Goal: Task Accomplishment & Management: Use online tool/utility

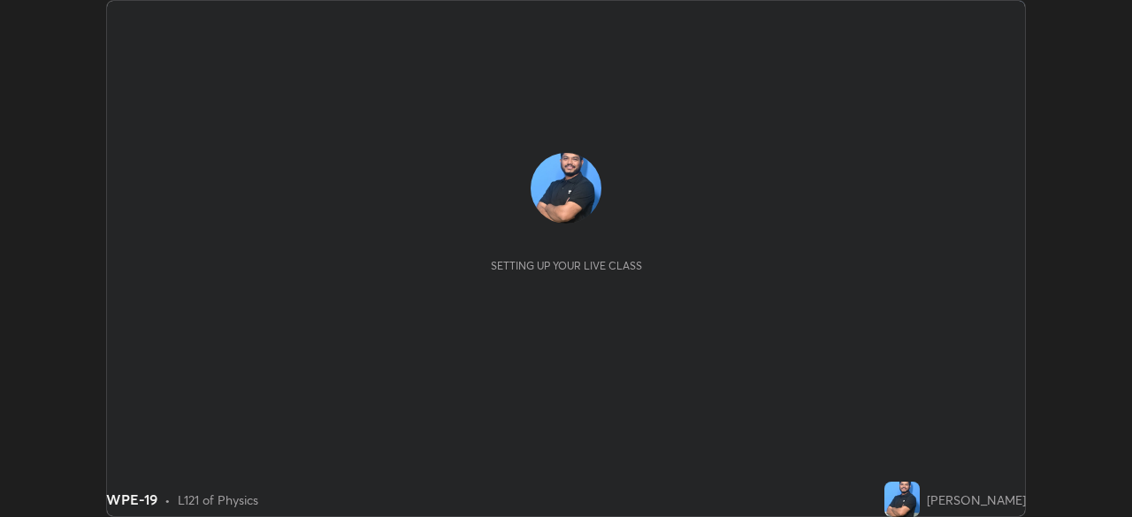
scroll to position [517, 1131]
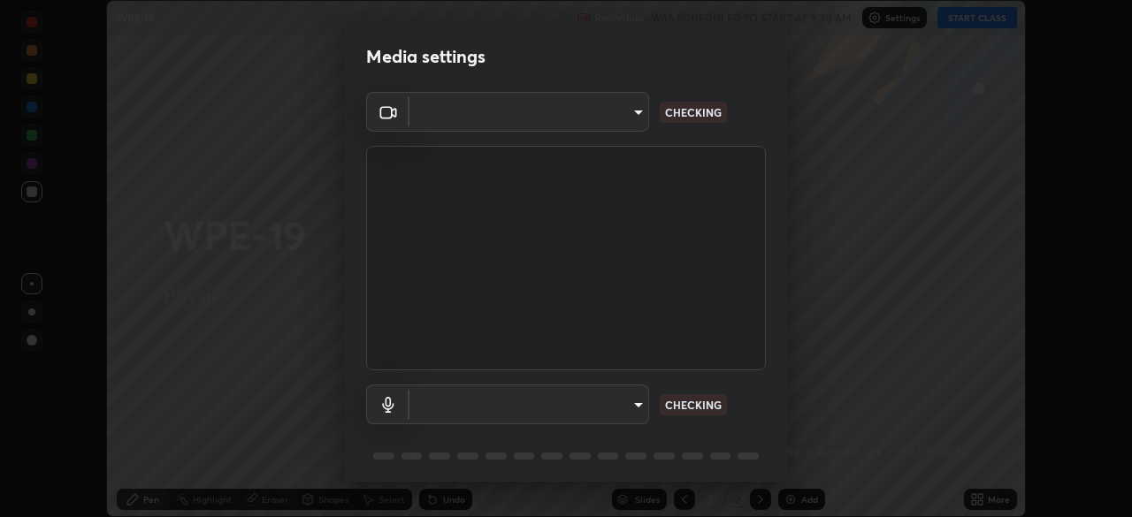
type input "6f19bd17bb1345d3381c364c08f732a45a1be43fbbd3e071611a8edbcb1d3ae0"
type input "89ad135f5abaea7f529b724f6d4a33a747c186280d18d4b9a9cbbf40372cb321"
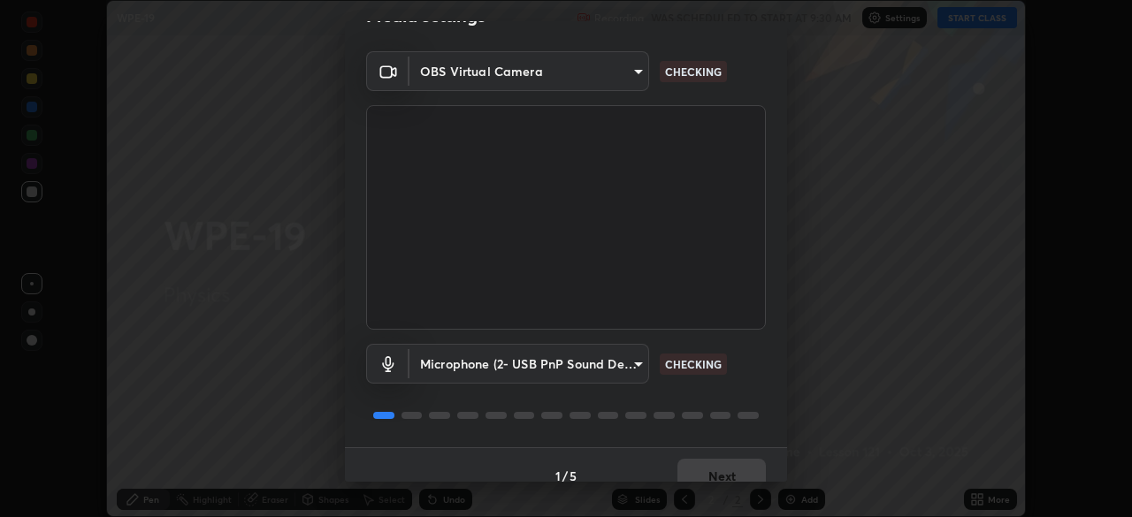
scroll to position [63, 0]
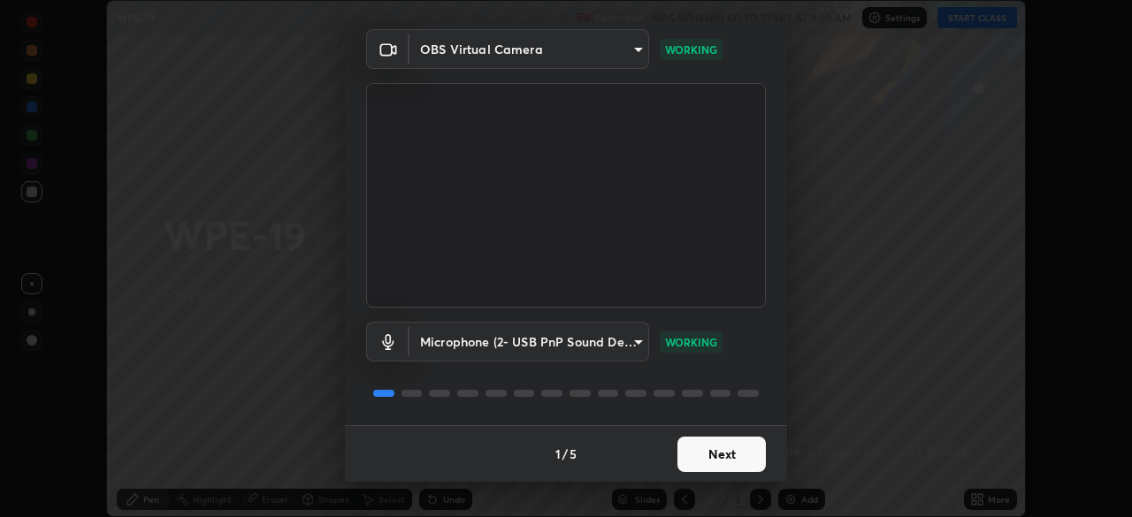
click at [720, 447] on button "Next" at bounding box center [721, 454] width 88 height 35
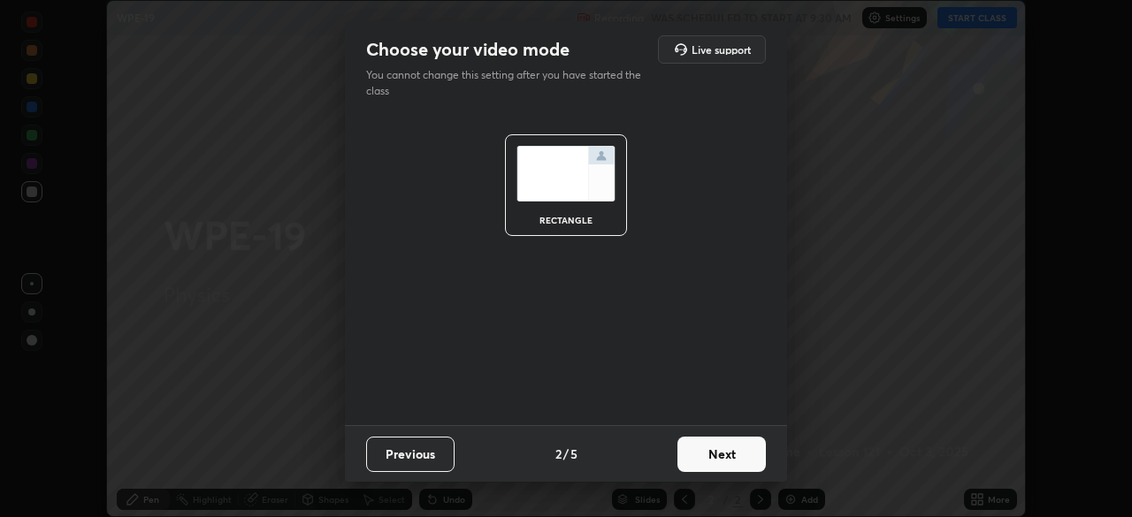
click at [726, 456] on button "Next" at bounding box center [721, 454] width 88 height 35
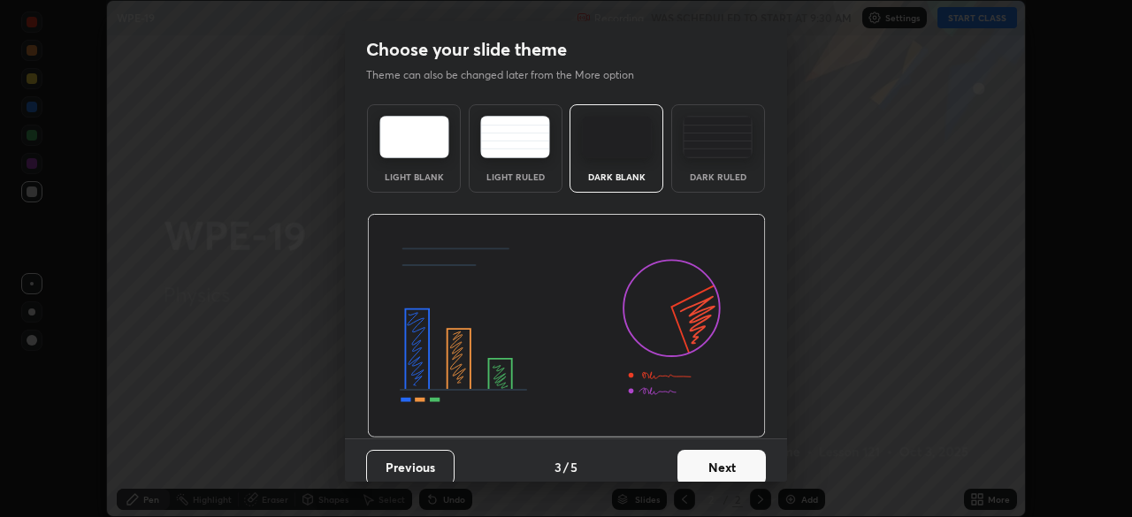
click at [723, 461] on button "Next" at bounding box center [721, 467] width 88 height 35
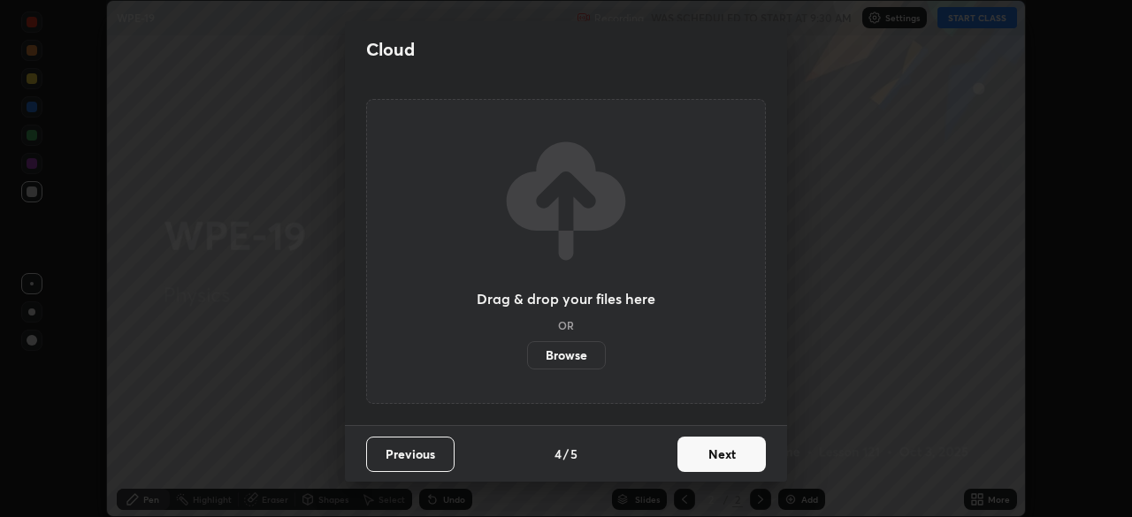
click at [716, 462] on button "Next" at bounding box center [721, 454] width 88 height 35
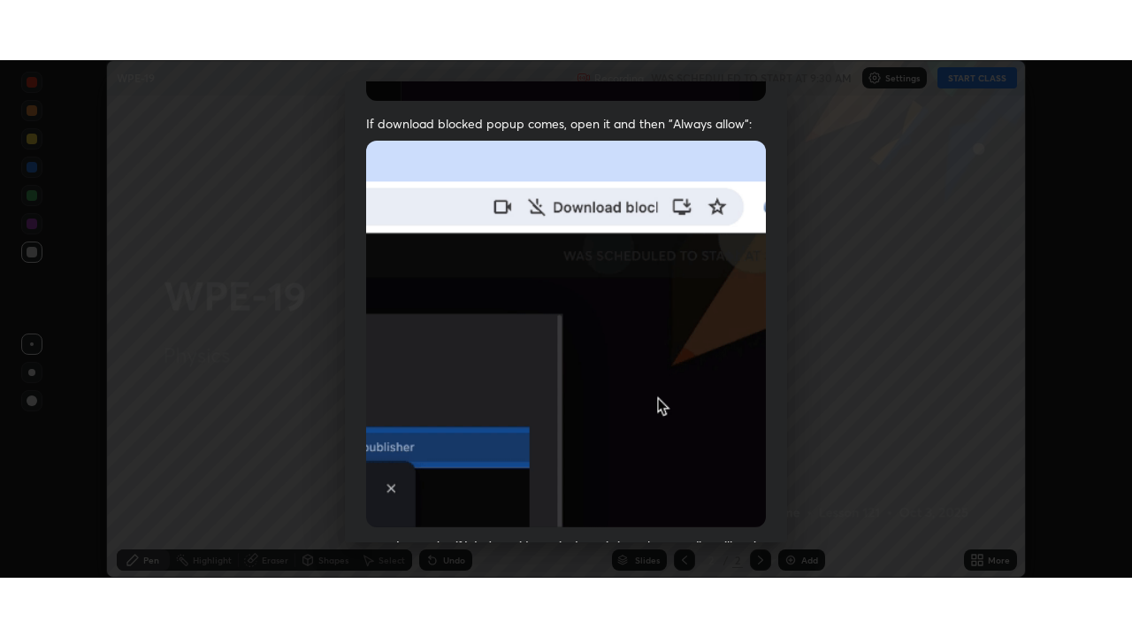
scroll to position [424, 0]
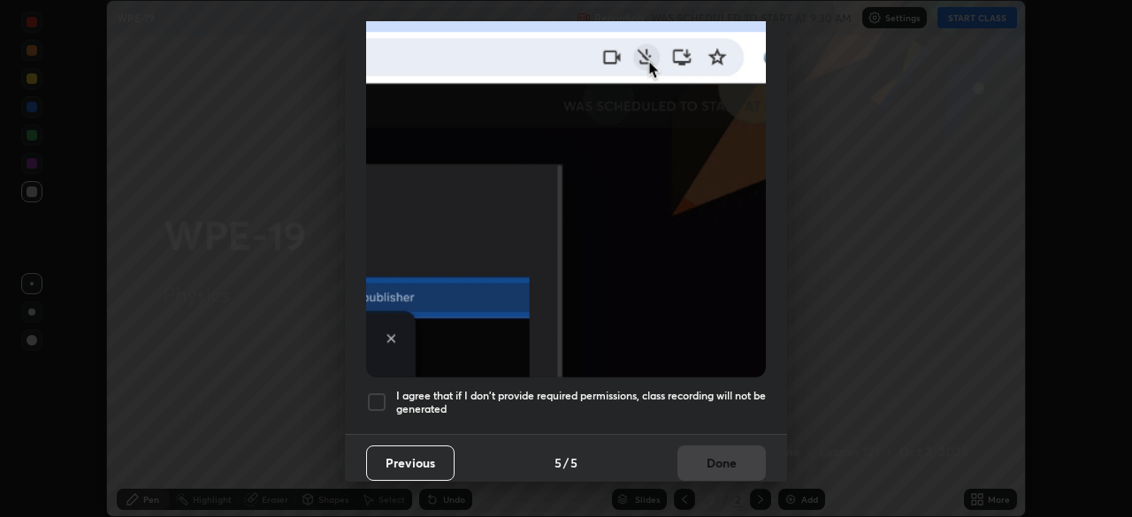
click at [379, 392] on div at bounding box center [376, 402] width 21 height 21
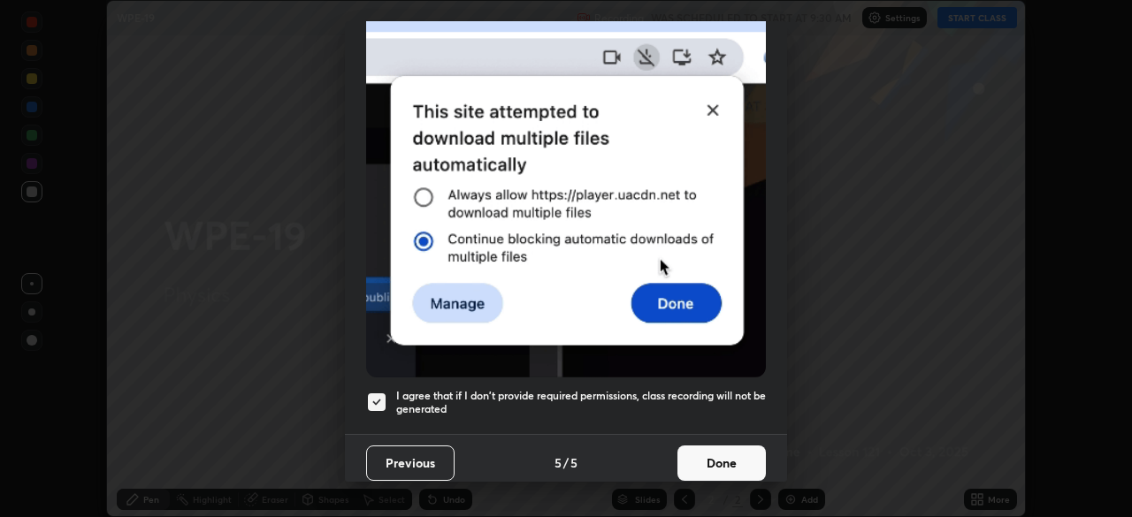
click at [729, 462] on button "Done" at bounding box center [721, 463] width 88 height 35
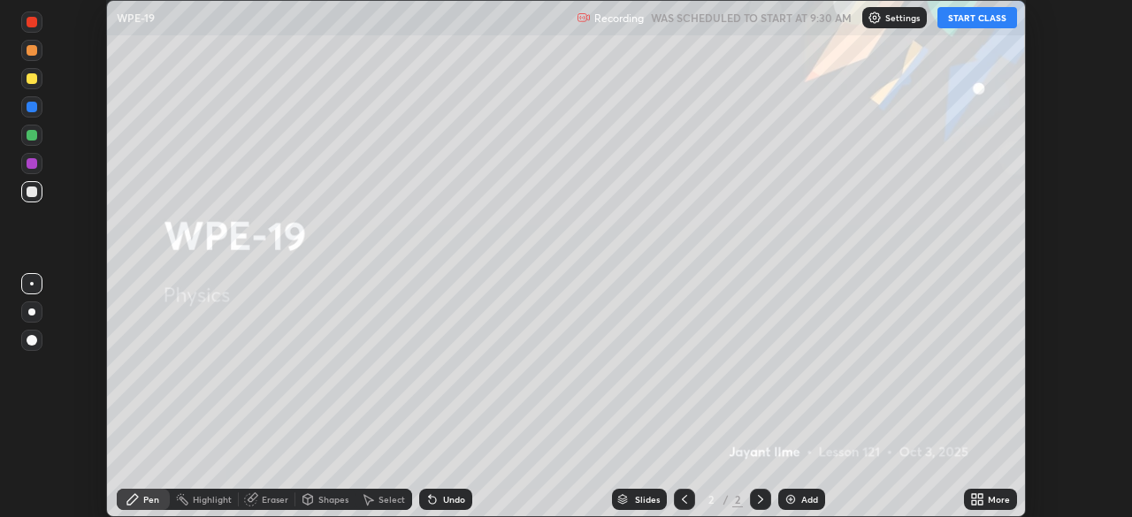
click at [980, 27] on button "START CLASS" at bounding box center [977, 17] width 80 height 21
click at [995, 497] on div "More" at bounding box center [999, 499] width 22 height 9
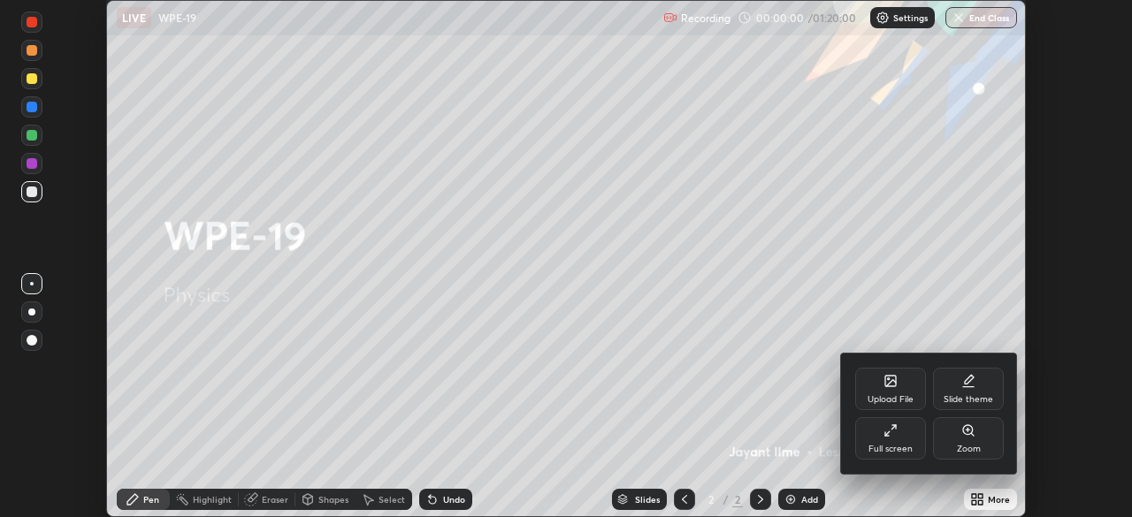
click at [887, 445] on div "Full screen" at bounding box center [890, 449] width 44 height 9
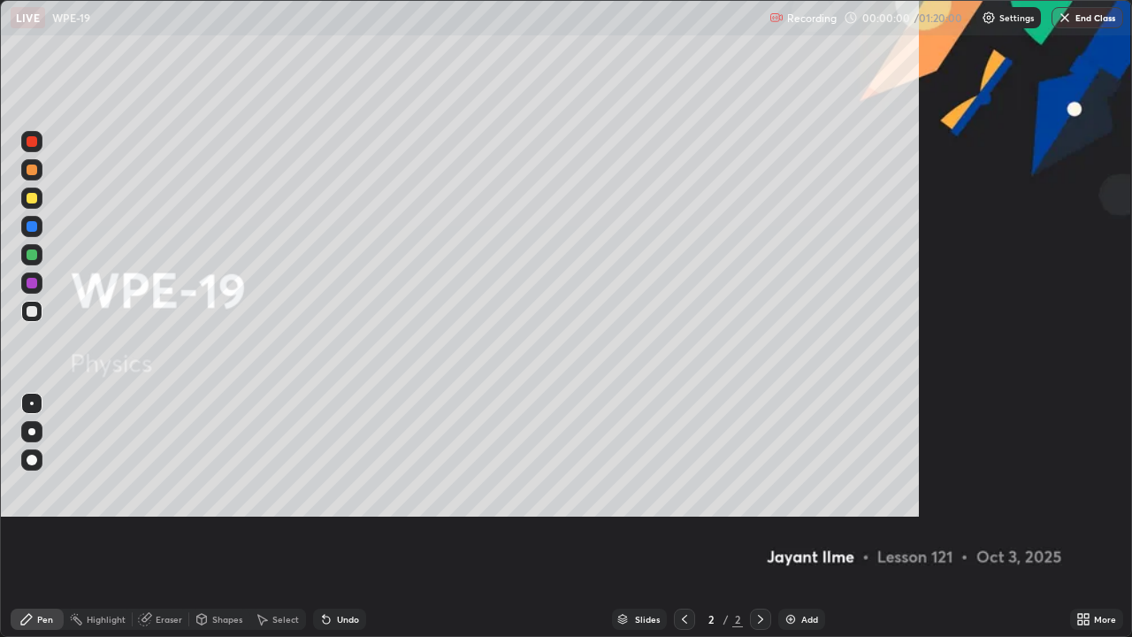
scroll to position [637, 1132]
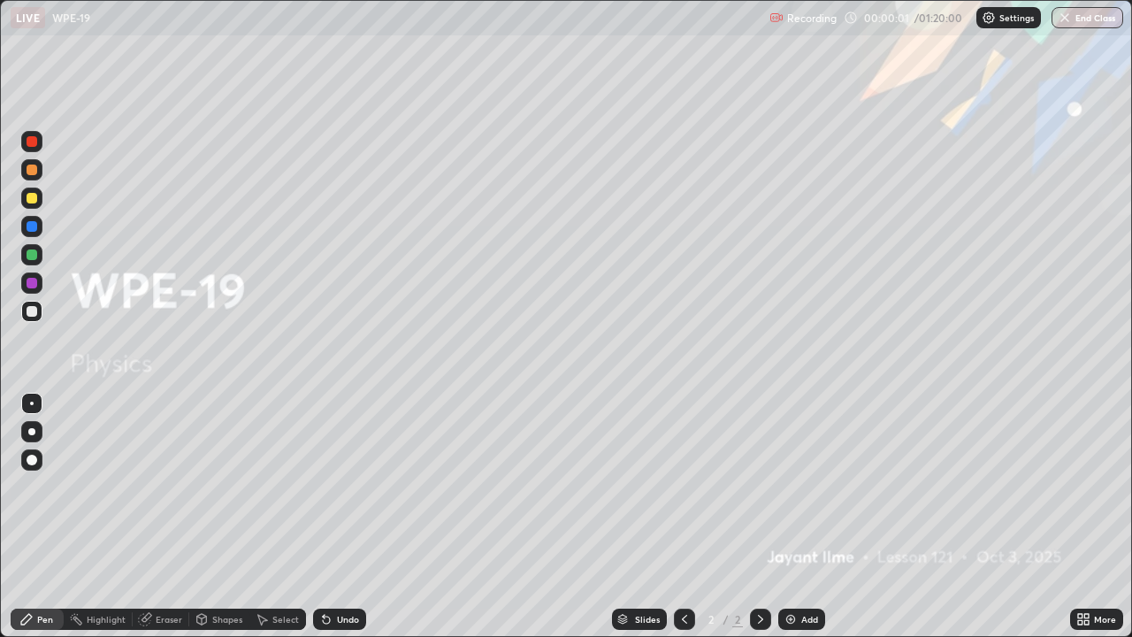
click at [813, 516] on div "Add" at bounding box center [809, 619] width 17 height 9
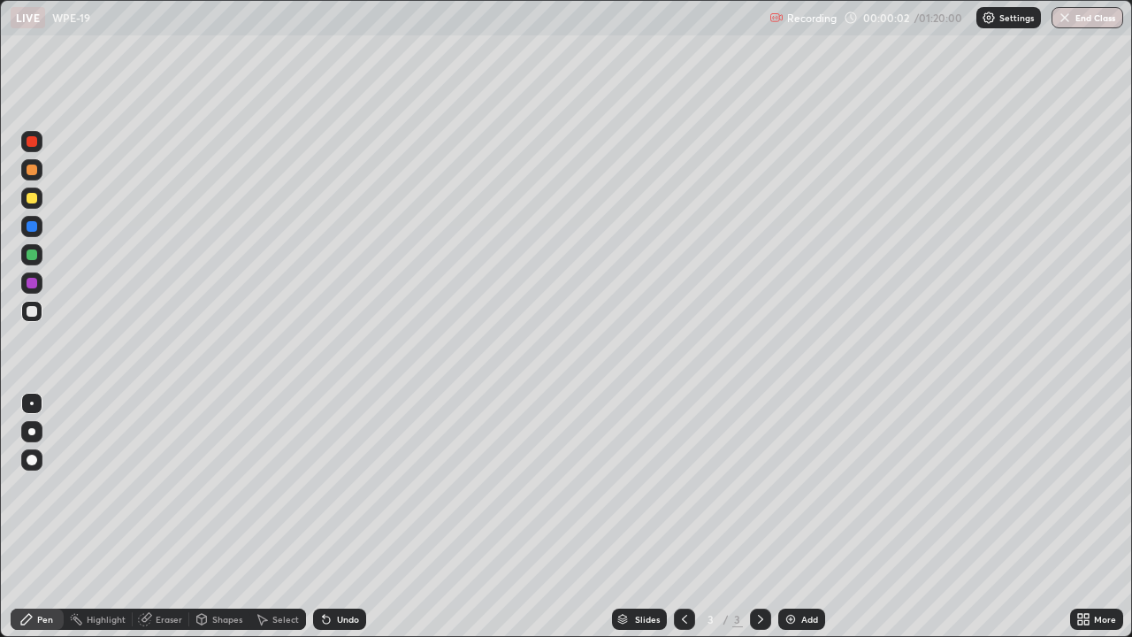
click at [36, 456] on div at bounding box center [31, 459] width 21 height 21
click at [801, 516] on div "Add" at bounding box center [809, 619] width 17 height 9
click at [796, 516] on div "Add" at bounding box center [801, 618] width 47 height 21
click at [338, 516] on div "Undo" at bounding box center [348, 619] width 22 height 9
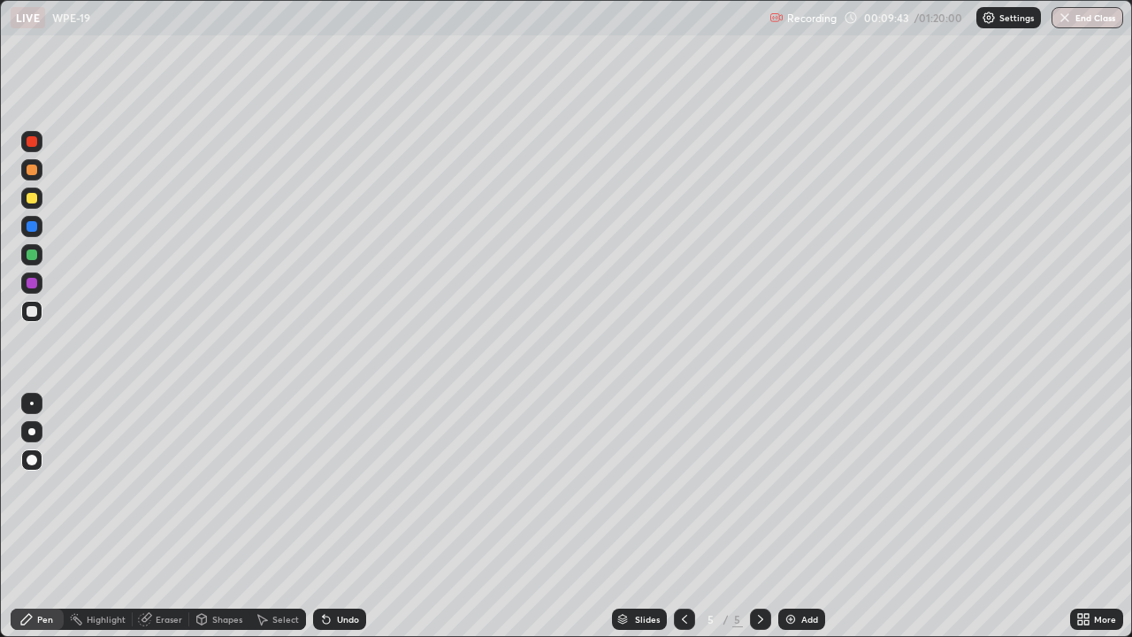
click at [341, 516] on div "Undo" at bounding box center [348, 619] width 22 height 9
click at [340, 516] on div "Undo" at bounding box center [348, 619] width 22 height 9
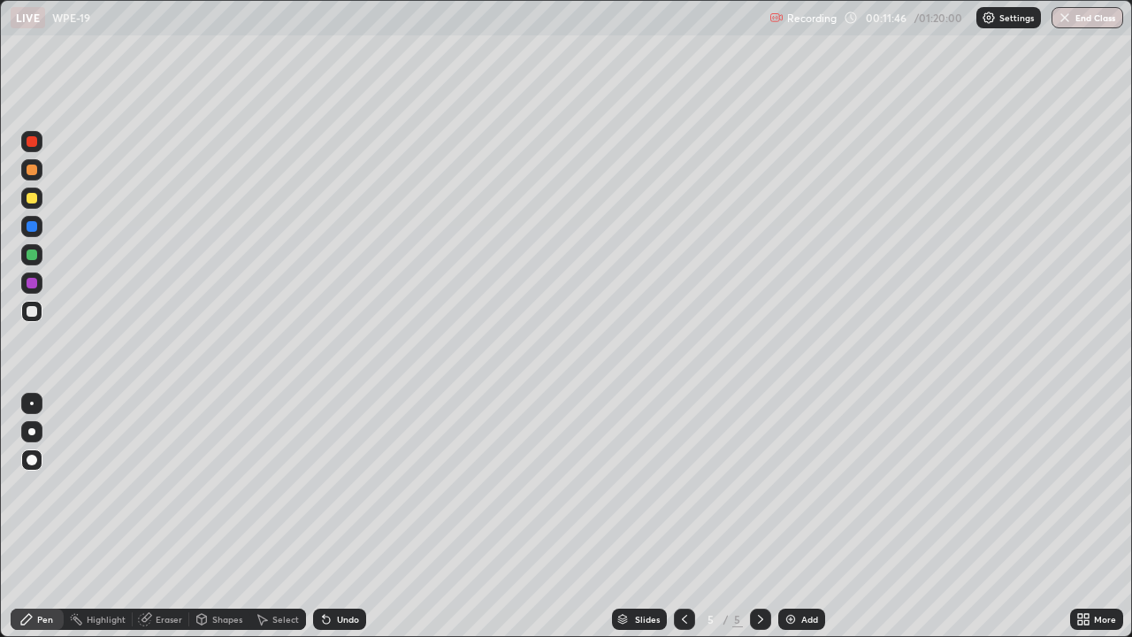
click at [787, 516] on img at bounding box center [790, 619] width 14 height 14
click at [799, 516] on div "Add" at bounding box center [801, 618] width 47 height 21
click at [29, 260] on div at bounding box center [31, 254] width 21 height 21
click at [26, 305] on div at bounding box center [31, 311] width 21 height 21
click at [797, 516] on div "Add" at bounding box center [801, 618] width 47 height 21
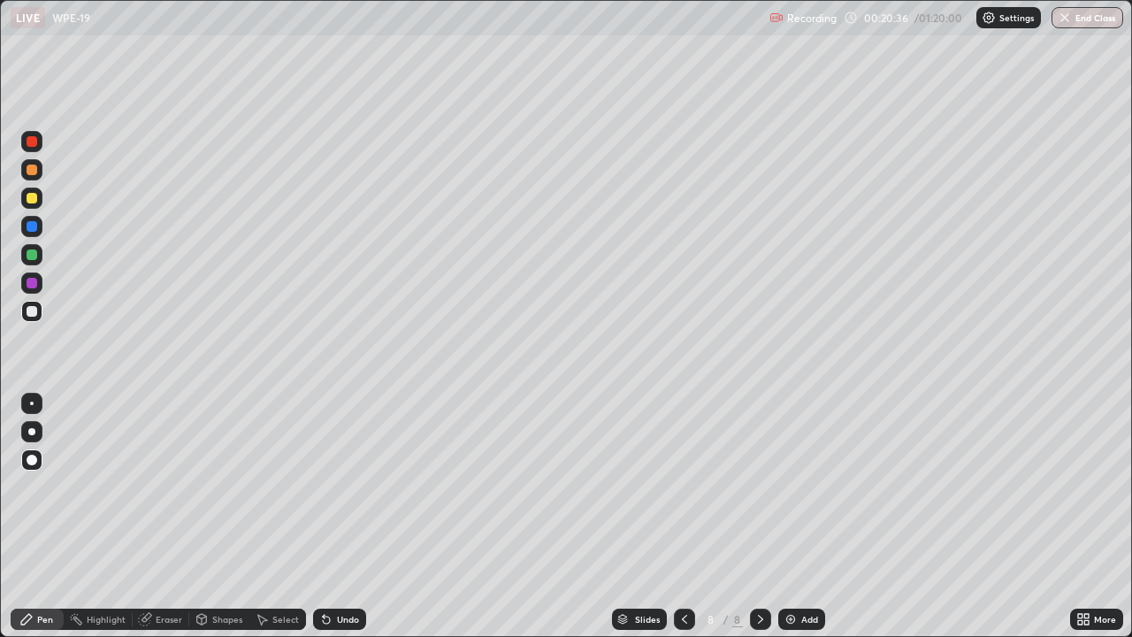
click at [469, 516] on div "Slides 8 / 8 Add" at bounding box center [718, 618] width 704 height 35
click at [796, 516] on div "Add" at bounding box center [801, 618] width 47 height 21
click at [35, 198] on div at bounding box center [32, 198] width 11 height 11
click at [31, 316] on div at bounding box center [32, 311] width 11 height 11
click at [794, 516] on img at bounding box center [790, 619] width 14 height 14
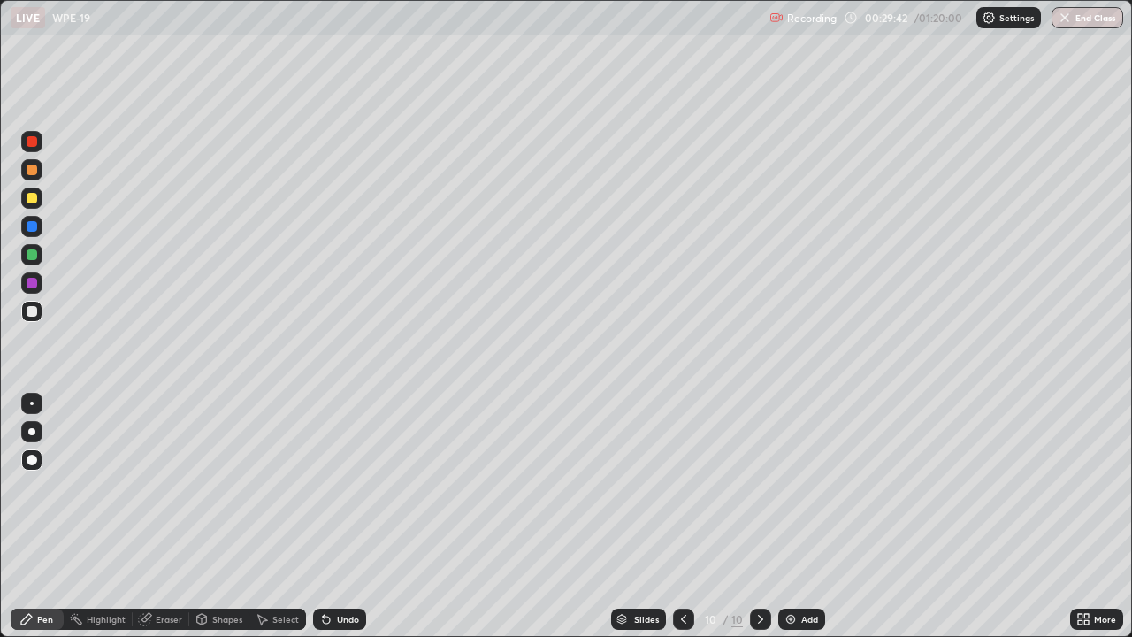
click at [36, 200] on div at bounding box center [32, 198] width 11 height 11
click at [31, 315] on div at bounding box center [32, 311] width 11 height 11
click at [34, 199] on div at bounding box center [32, 198] width 11 height 11
click at [30, 313] on div at bounding box center [32, 311] width 11 height 11
click at [798, 516] on div "Add" at bounding box center [801, 618] width 47 height 21
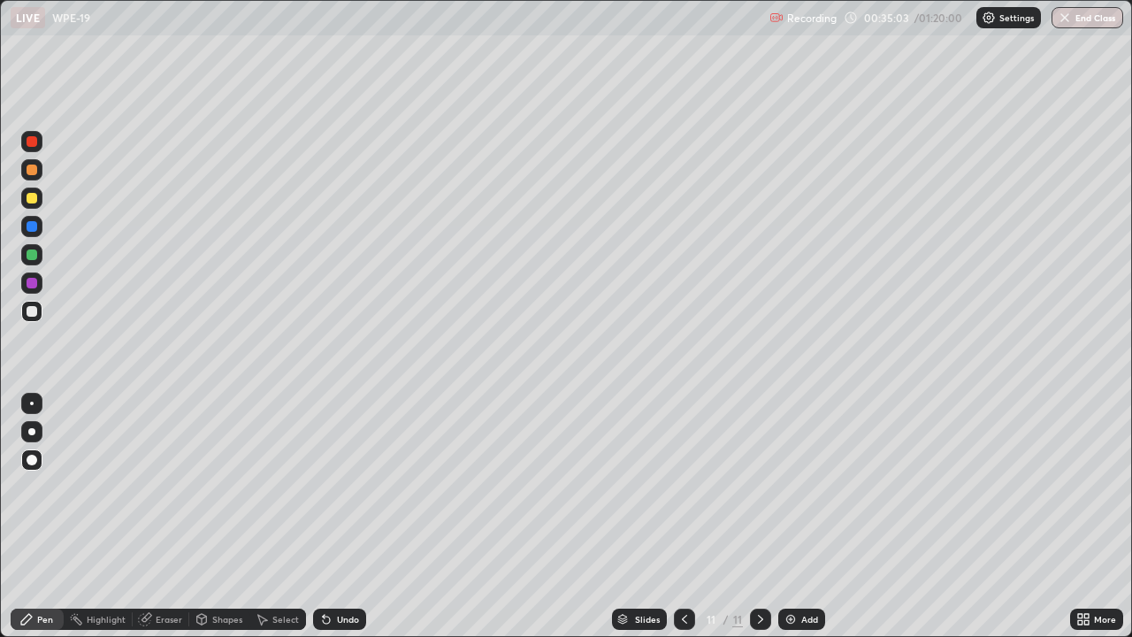
click at [25, 205] on div at bounding box center [31, 197] width 21 height 21
click at [32, 315] on div at bounding box center [32, 311] width 11 height 11
click at [25, 203] on div at bounding box center [31, 197] width 21 height 21
click at [30, 314] on div at bounding box center [32, 311] width 11 height 11
click at [338, 516] on div "Undo" at bounding box center [348, 619] width 22 height 9
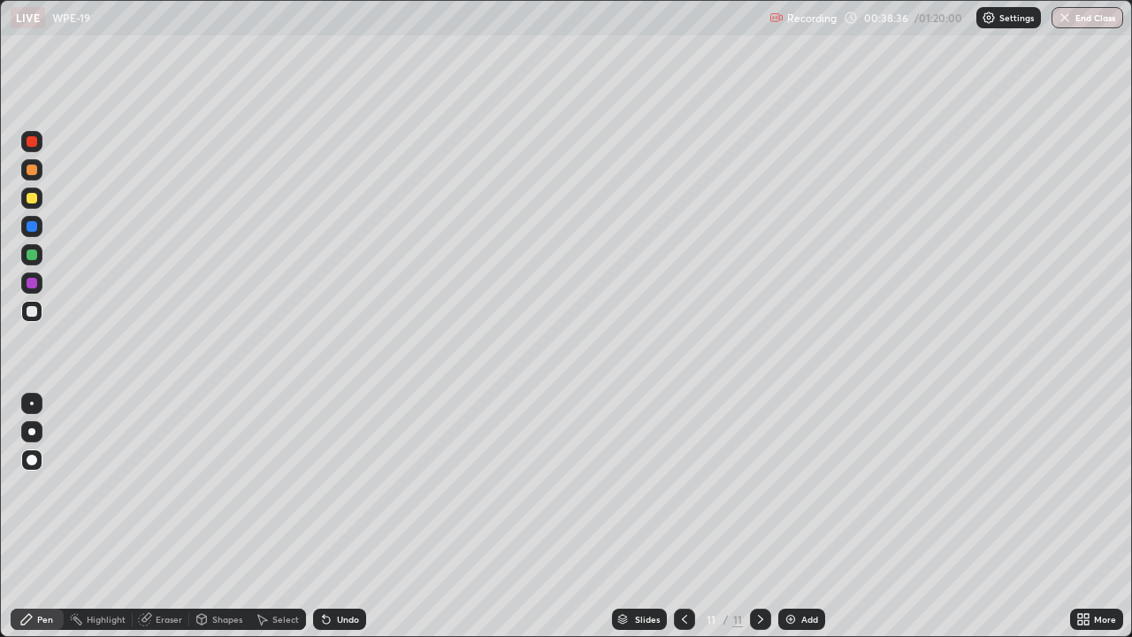
click at [338, 516] on div "Undo" at bounding box center [348, 619] width 22 height 9
click at [337, 516] on div "Undo" at bounding box center [348, 619] width 22 height 9
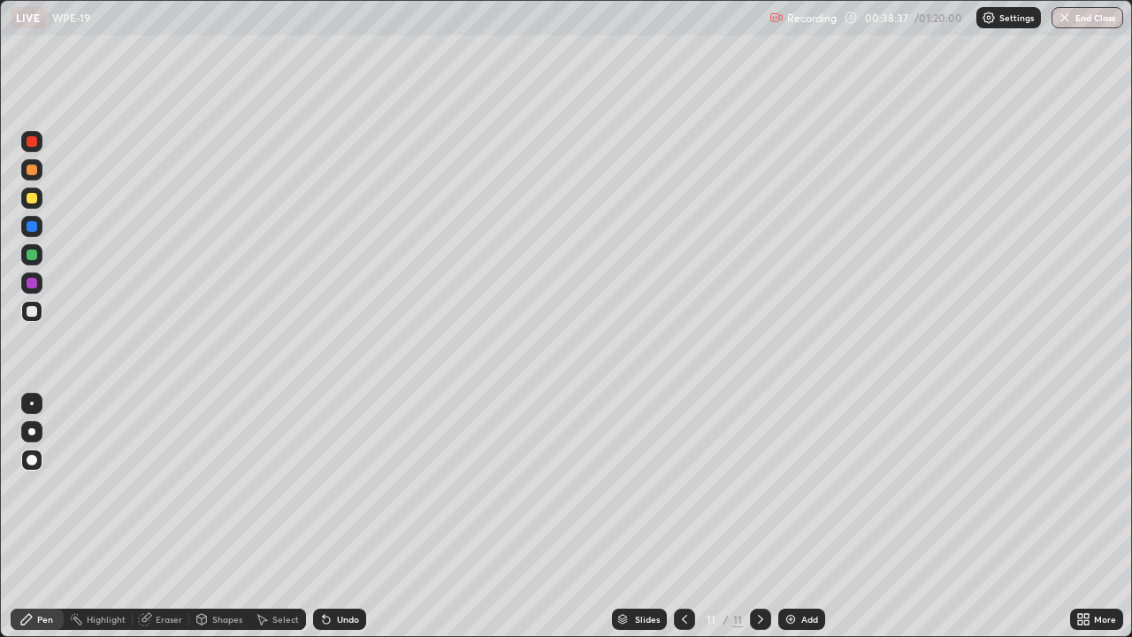
click at [337, 516] on div "Undo" at bounding box center [348, 619] width 22 height 9
click at [333, 516] on div "Undo" at bounding box center [339, 618] width 53 height 21
click at [331, 516] on div "Undo" at bounding box center [339, 618] width 53 height 21
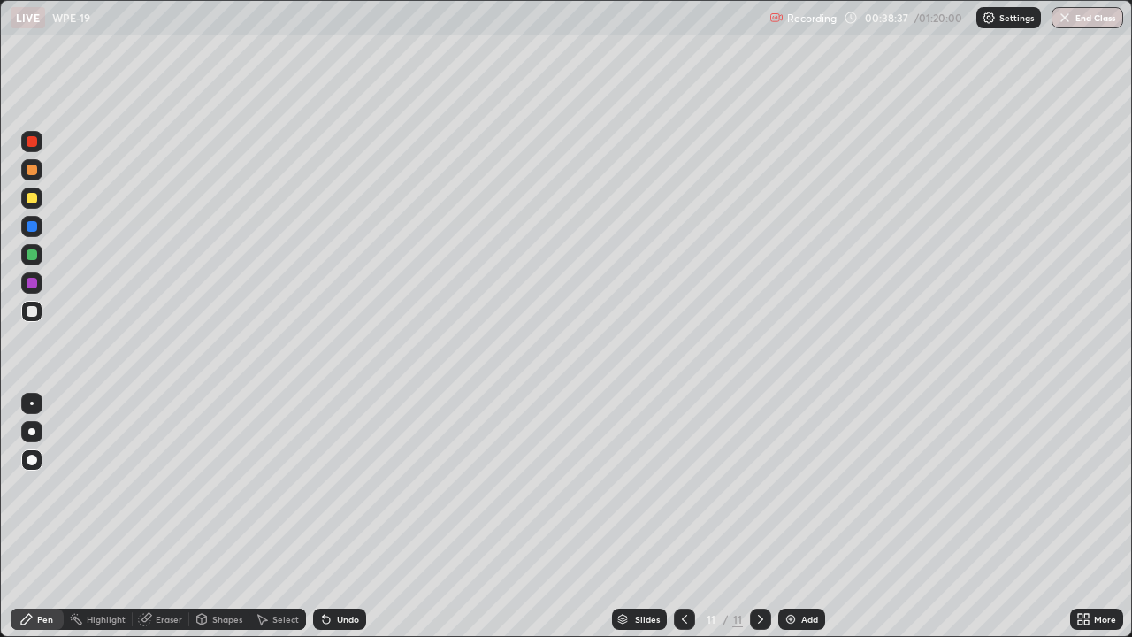
click at [331, 516] on div "Undo" at bounding box center [339, 618] width 53 height 21
click at [34, 257] on div at bounding box center [32, 254] width 11 height 11
click at [28, 309] on div at bounding box center [32, 311] width 11 height 11
click at [38, 200] on div at bounding box center [31, 197] width 21 height 21
click at [31, 316] on div at bounding box center [32, 311] width 11 height 11
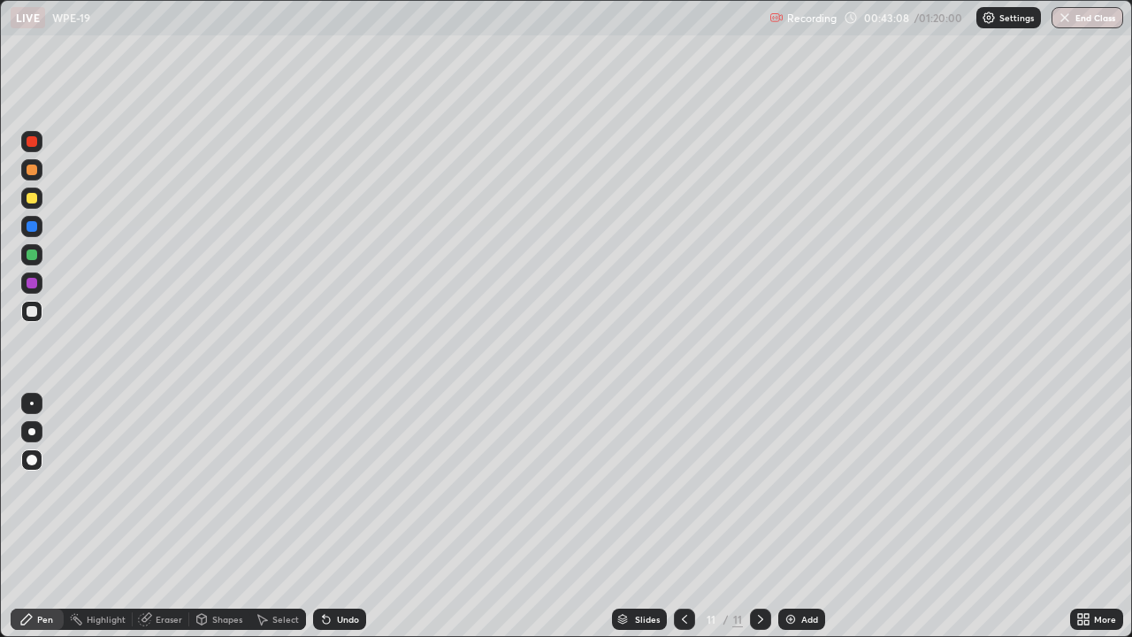
click at [791, 516] on img at bounding box center [790, 619] width 14 height 14
click at [31, 203] on div at bounding box center [32, 198] width 11 height 11
click at [31, 310] on div at bounding box center [32, 311] width 11 height 11
click at [332, 516] on div "Undo" at bounding box center [339, 618] width 53 height 21
click at [326, 516] on div "Undo" at bounding box center [339, 618] width 53 height 21
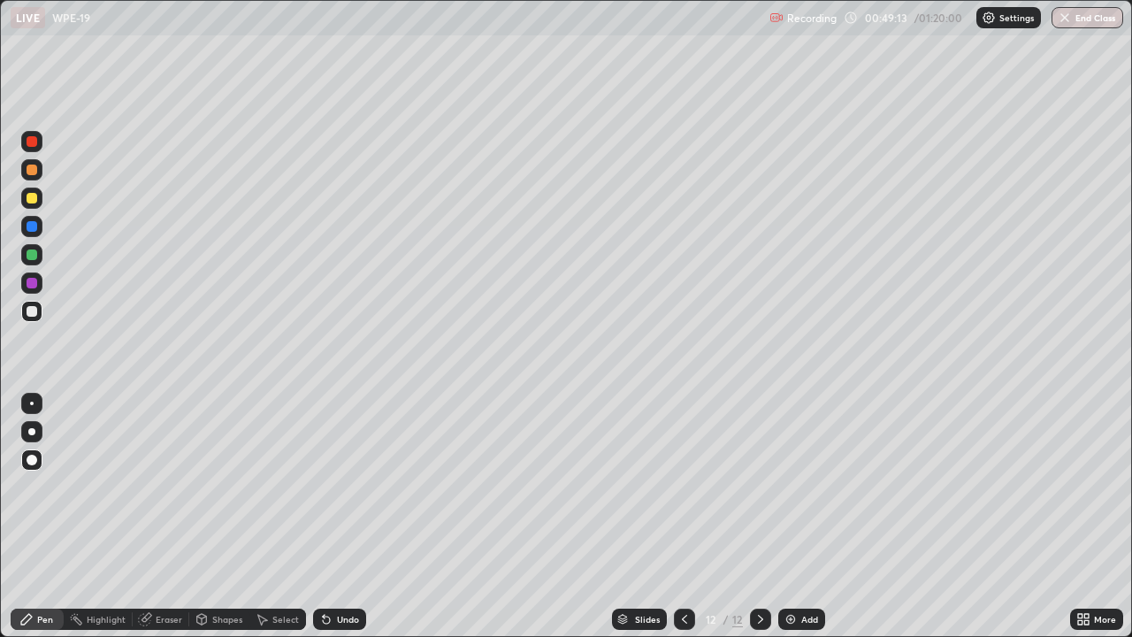
click at [802, 516] on div "Add" at bounding box center [809, 619] width 17 height 9
click at [39, 201] on div at bounding box center [31, 197] width 21 height 21
click at [27, 315] on div at bounding box center [32, 311] width 11 height 11
click at [814, 516] on div "Add" at bounding box center [809, 619] width 17 height 9
click at [37, 195] on div at bounding box center [31, 197] width 21 height 21
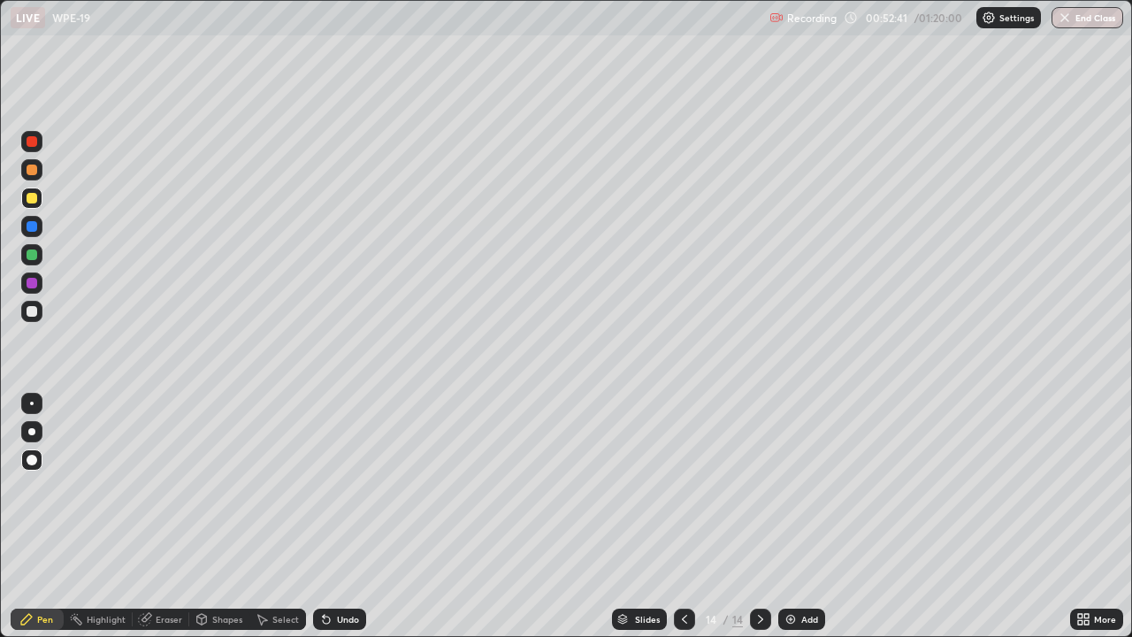
click at [31, 314] on div at bounding box center [32, 311] width 11 height 11
click at [31, 317] on div at bounding box center [31, 311] width 21 height 21
click at [33, 201] on div at bounding box center [32, 198] width 11 height 11
click at [34, 314] on div at bounding box center [32, 311] width 11 height 11
click at [39, 256] on div at bounding box center [31, 254] width 21 height 21
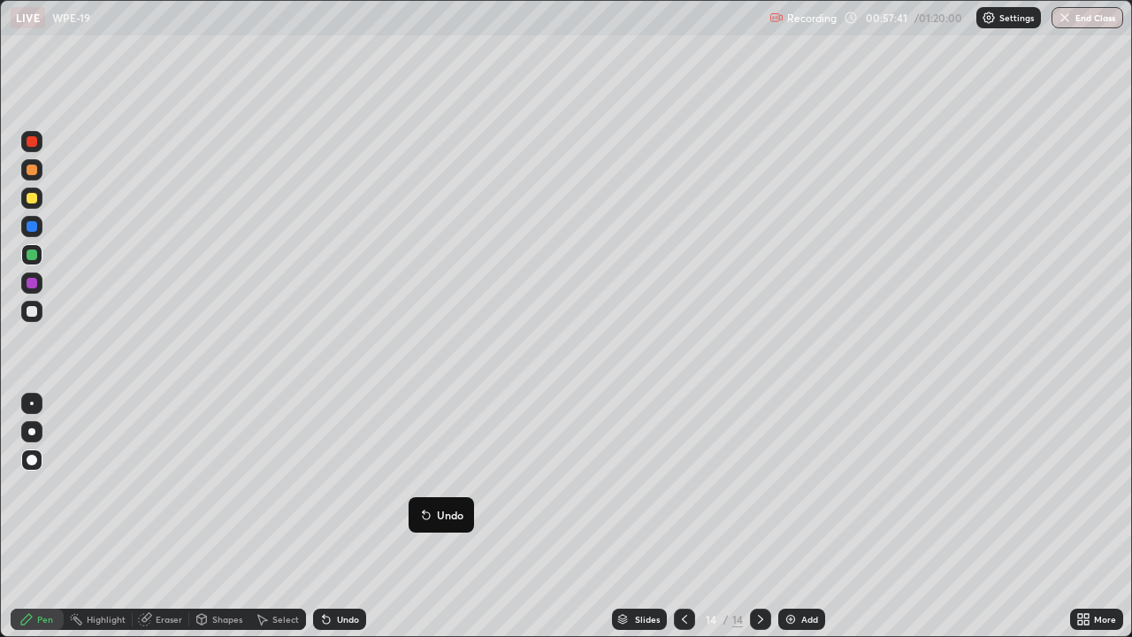
click at [424, 511] on icon at bounding box center [424, 511] width 2 height 2
click at [37, 318] on div at bounding box center [31, 311] width 21 height 21
click at [806, 516] on div "Add" at bounding box center [809, 619] width 17 height 9
click at [33, 198] on div at bounding box center [32, 198] width 11 height 11
click at [32, 313] on div at bounding box center [32, 311] width 11 height 11
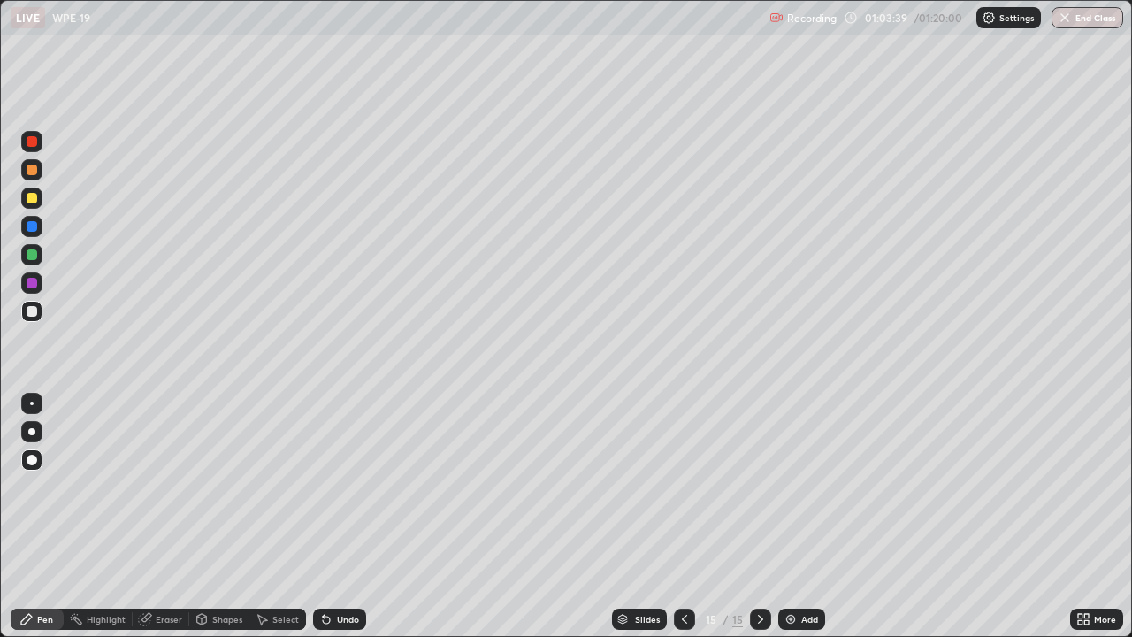
click at [790, 516] on img at bounding box center [790, 619] width 14 height 14
click at [325, 516] on div "Undo" at bounding box center [339, 618] width 53 height 21
click at [674, 516] on div at bounding box center [684, 618] width 21 height 35
click at [759, 516] on icon at bounding box center [760, 619] width 14 height 14
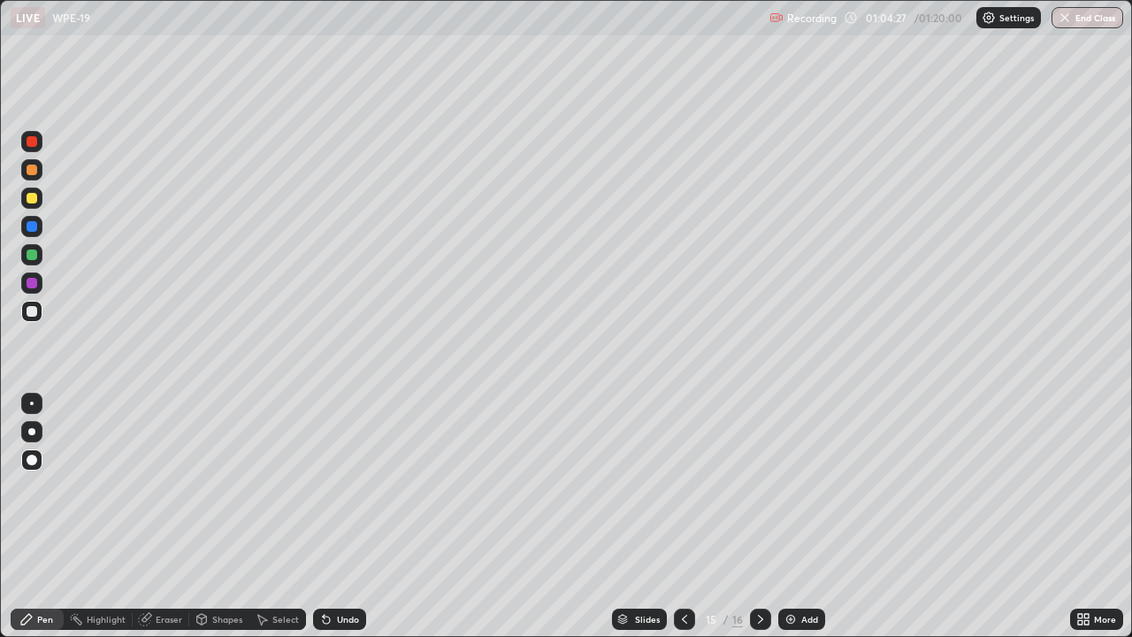
click at [751, 516] on div at bounding box center [760, 618] width 21 height 21
click at [674, 516] on div at bounding box center [684, 618] width 21 height 21
click at [337, 516] on div "Undo" at bounding box center [348, 619] width 22 height 9
click at [784, 516] on img at bounding box center [790, 619] width 14 height 14
click at [33, 200] on div at bounding box center [32, 198] width 11 height 11
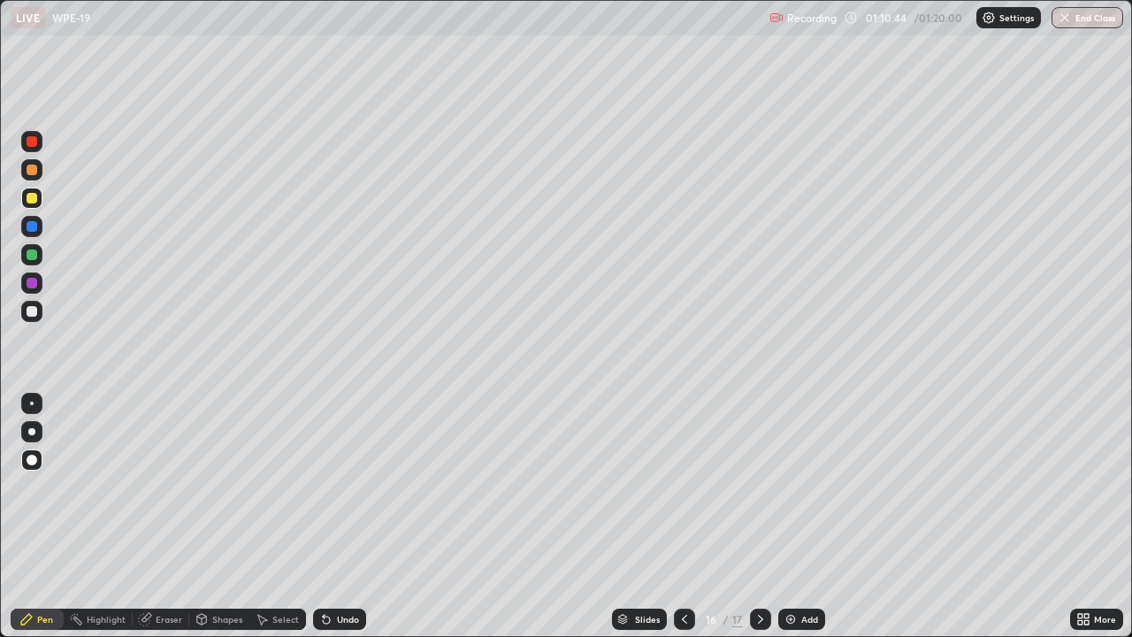
click at [683, 516] on icon at bounding box center [684, 619] width 14 height 14
click at [1088, 19] on button "End Class" at bounding box center [1087, 17] width 72 height 21
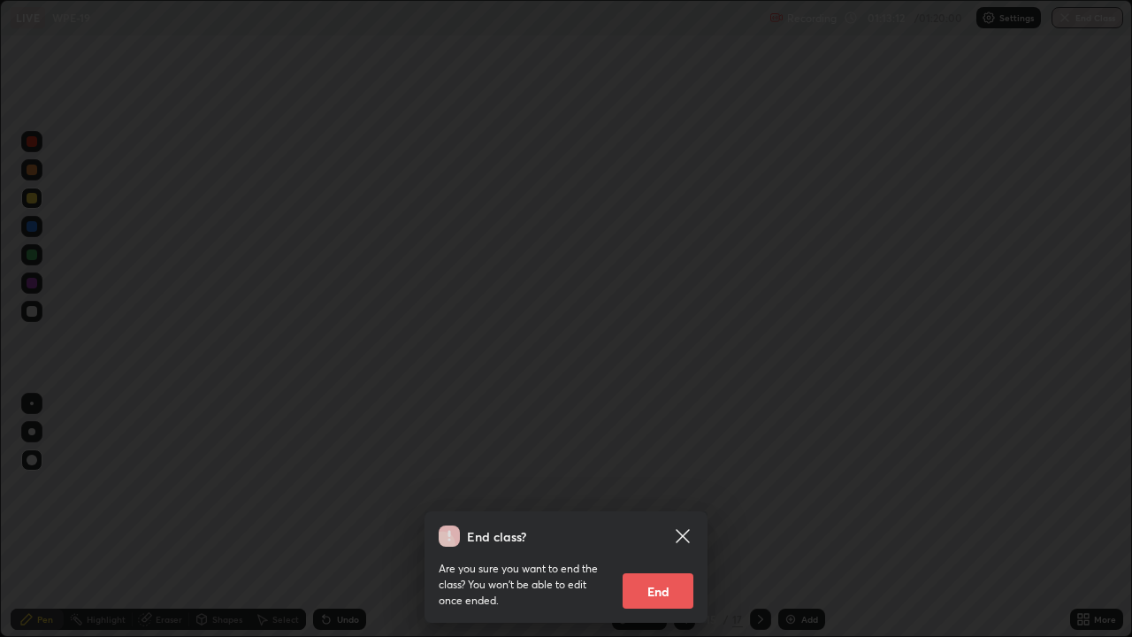
click at [676, 516] on button "End" at bounding box center [658, 590] width 71 height 35
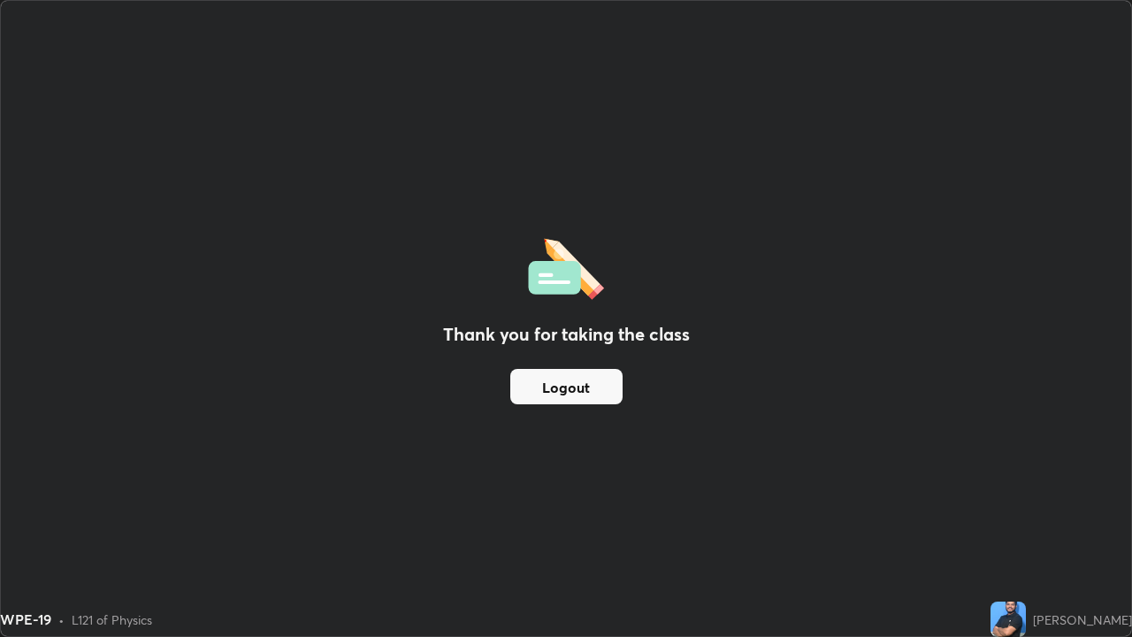
click at [930, 516] on div "WPE-19 • L121 of Physics" at bounding box center [491, 618] width 983 height 35
